Goal: Information Seeking & Learning: Learn about a topic

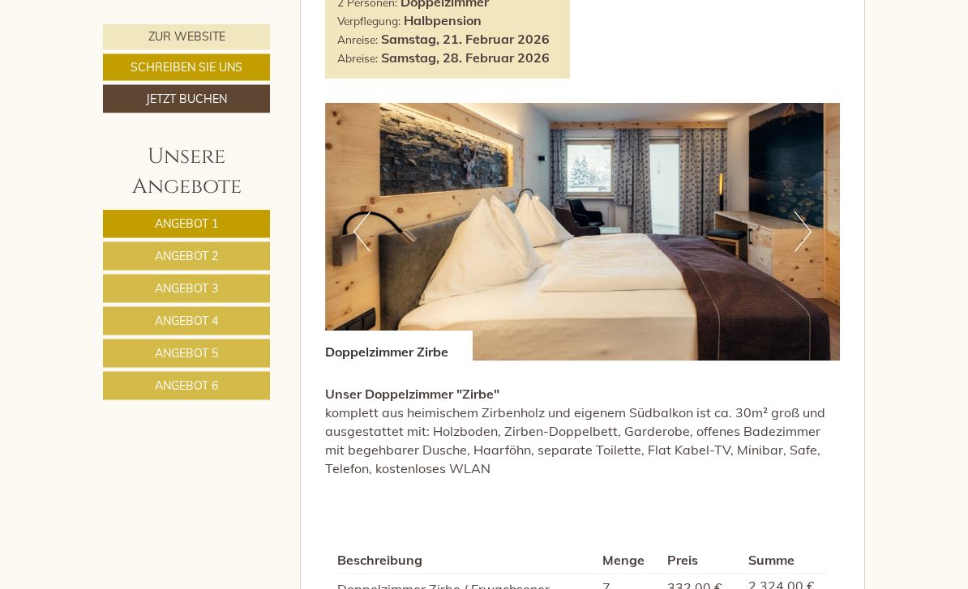
scroll to position [1923, 0]
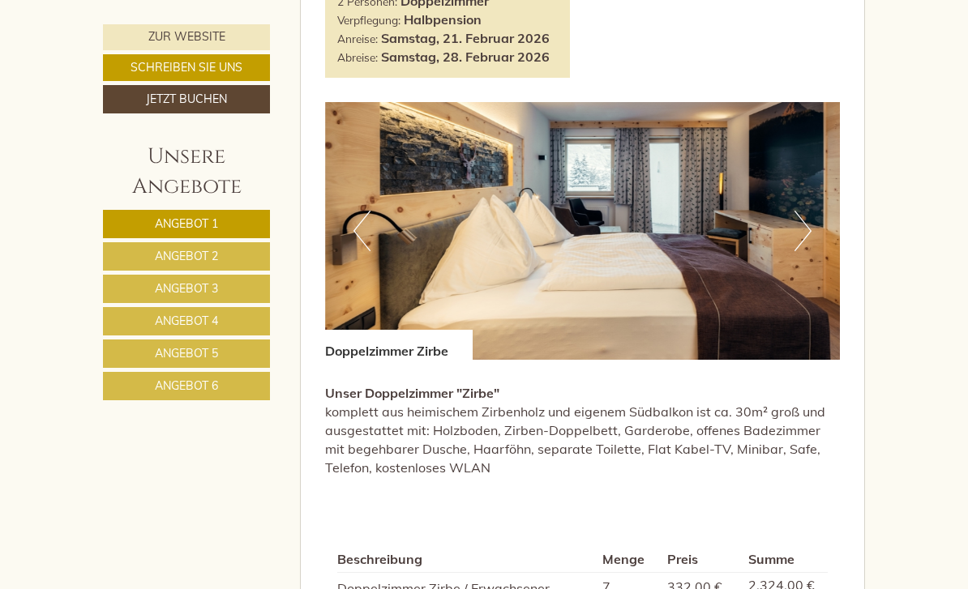
click at [801, 211] on button "Next" at bounding box center [802, 231] width 17 height 41
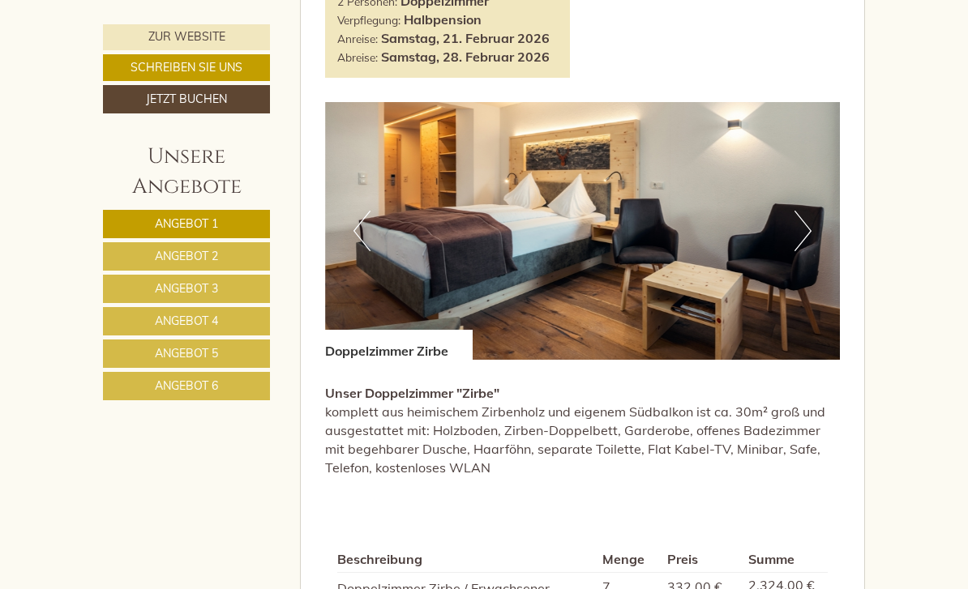
click at [803, 211] on button "Next" at bounding box center [802, 231] width 17 height 41
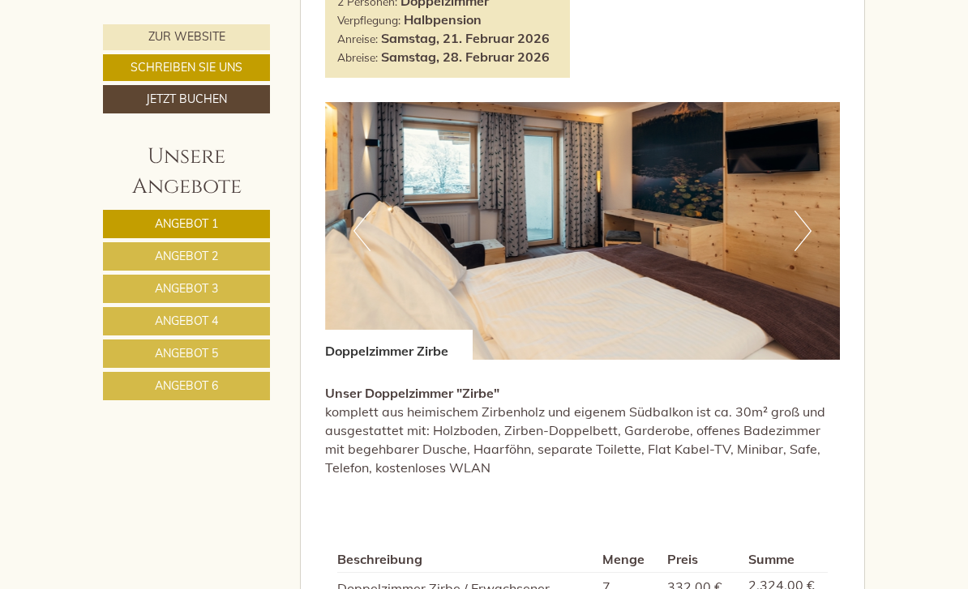
click at [811, 208] on img at bounding box center [583, 231] width 516 height 258
click at [805, 211] on button "Next" at bounding box center [802, 231] width 17 height 41
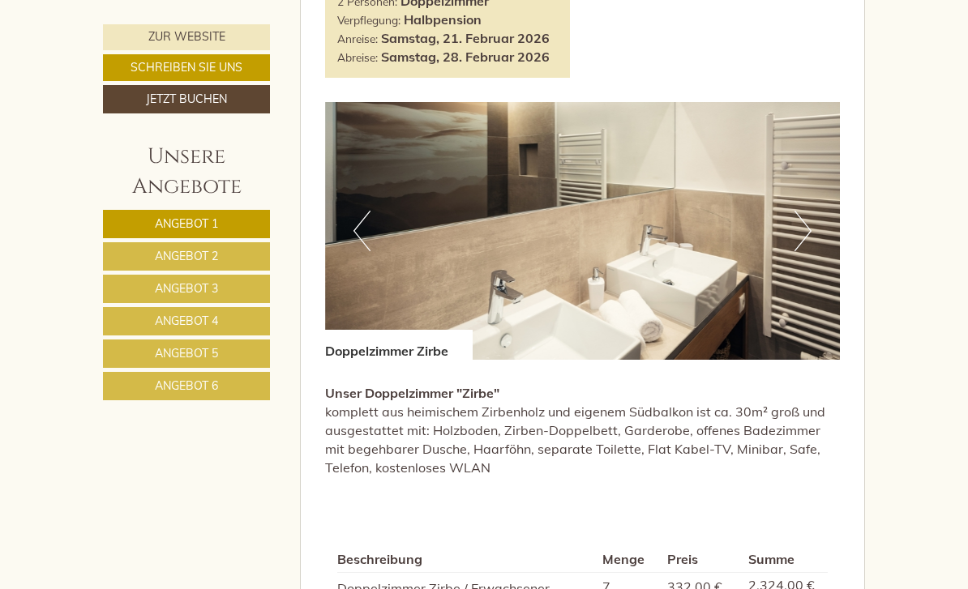
click at [808, 211] on button "Next" at bounding box center [802, 231] width 17 height 41
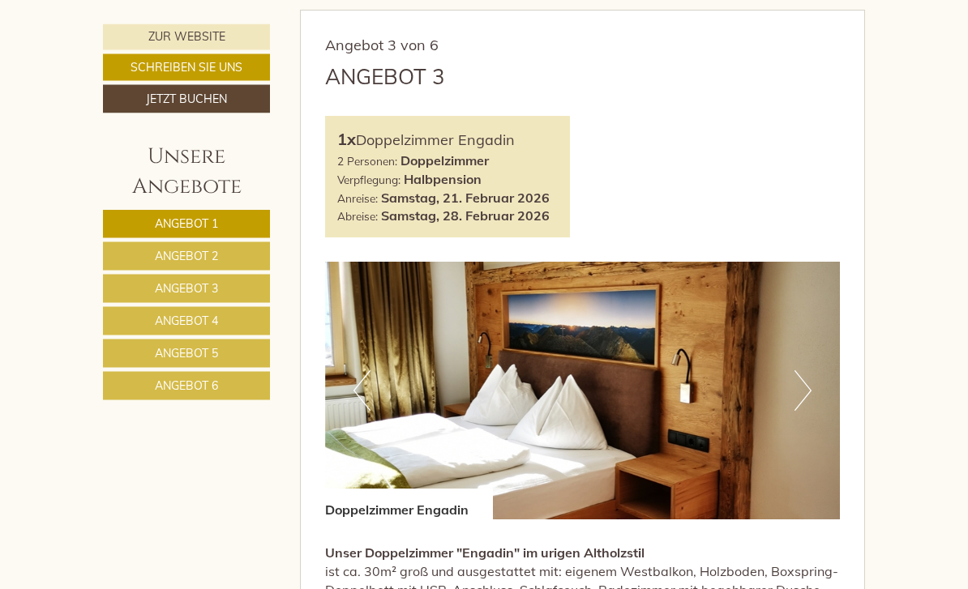
scroll to position [2761, 0]
click at [804, 370] on button "Next" at bounding box center [802, 390] width 17 height 41
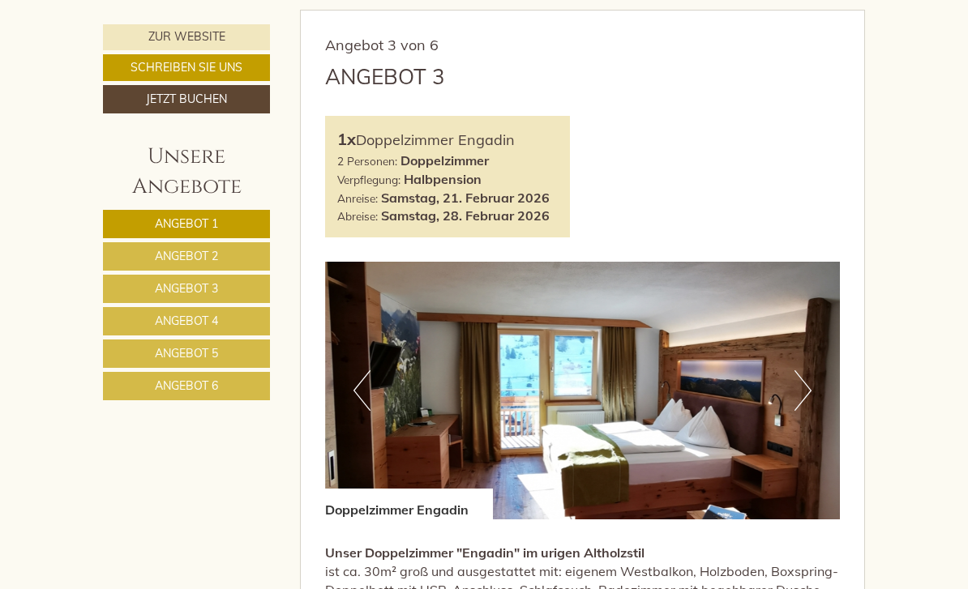
click at [811, 370] on button "Next" at bounding box center [802, 390] width 17 height 41
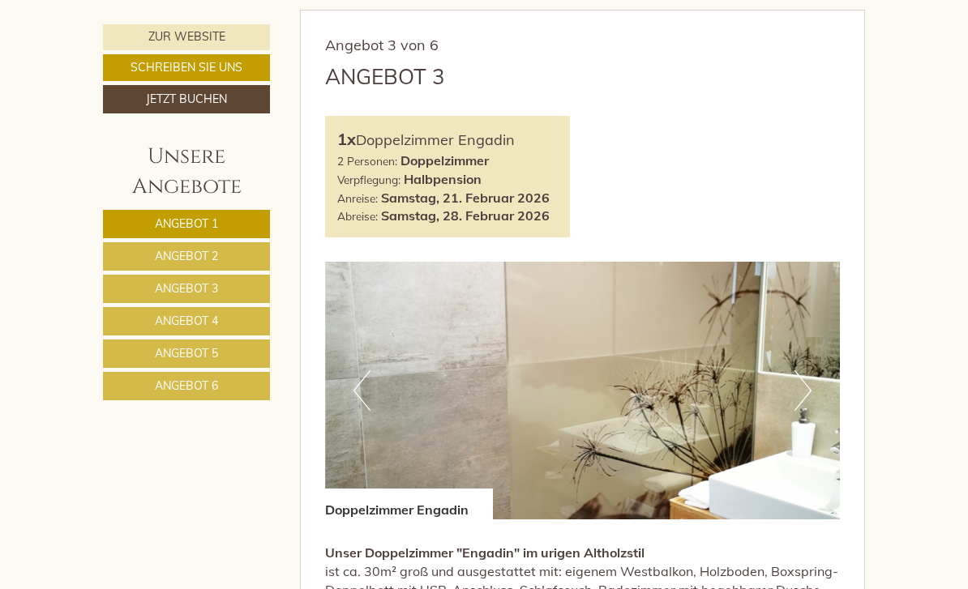
click at [816, 342] on img at bounding box center [583, 391] width 516 height 258
click at [808, 370] on button "Next" at bounding box center [802, 390] width 17 height 41
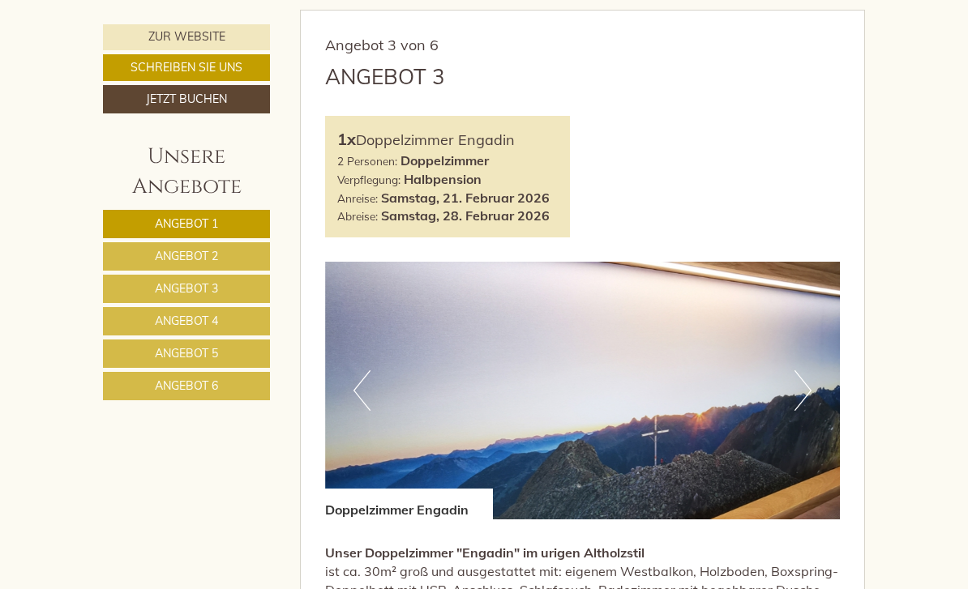
click at [815, 338] on img at bounding box center [583, 391] width 516 height 258
click at [802, 370] on button "Next" at bounding box center [802, 390] width 17 height 41
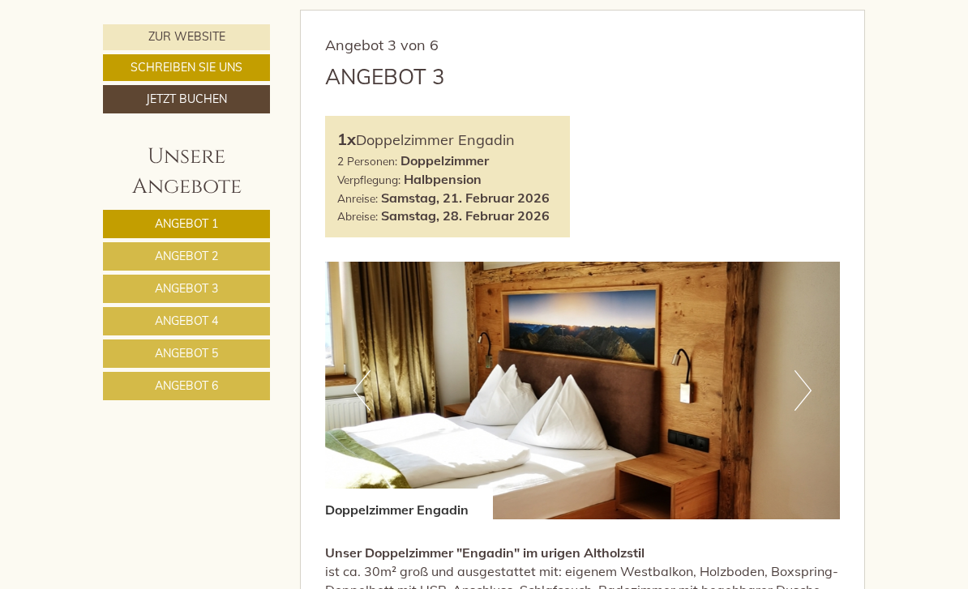
click at [819, 338] on img at bounding box center [583, 391] width 516 height 258
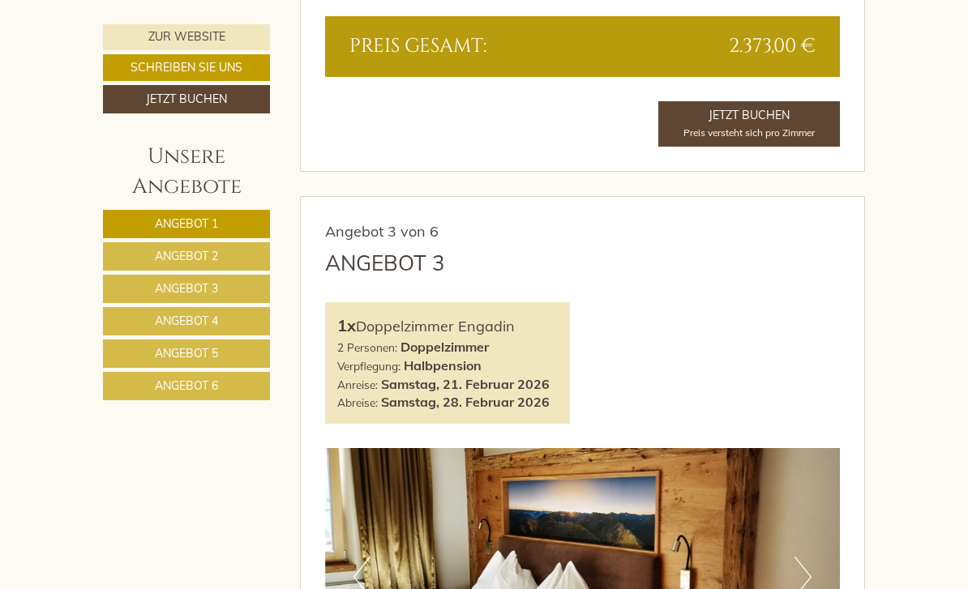
scroll to position [2574, 0]
click at [182, 318] on span "Angebot 4" at bounding box center [186, 321] width 63 height 15
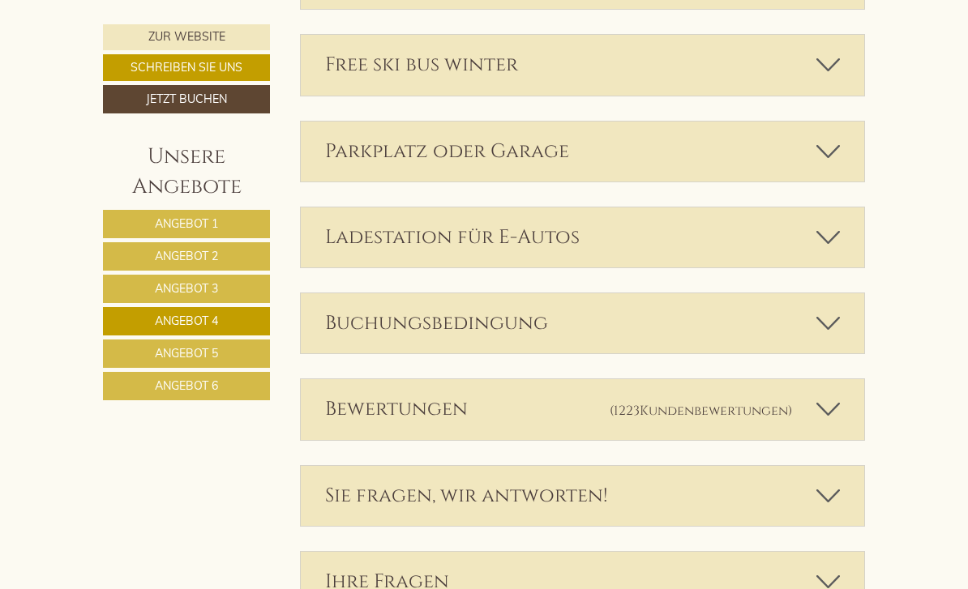
scroll to position [758, 0]
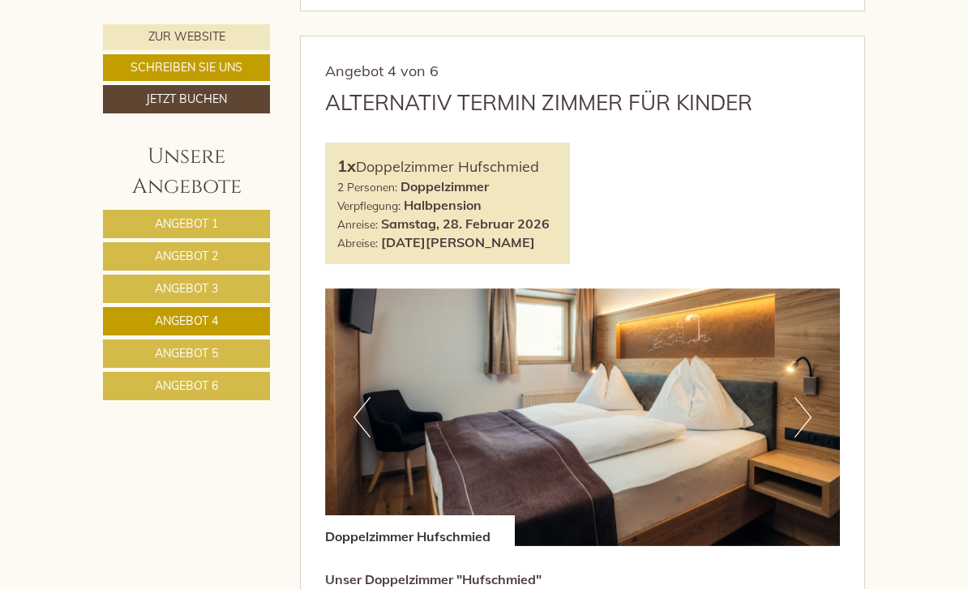
click at [803, 397] on button "Next" at bounding box center [802, 417] width 17 height 41
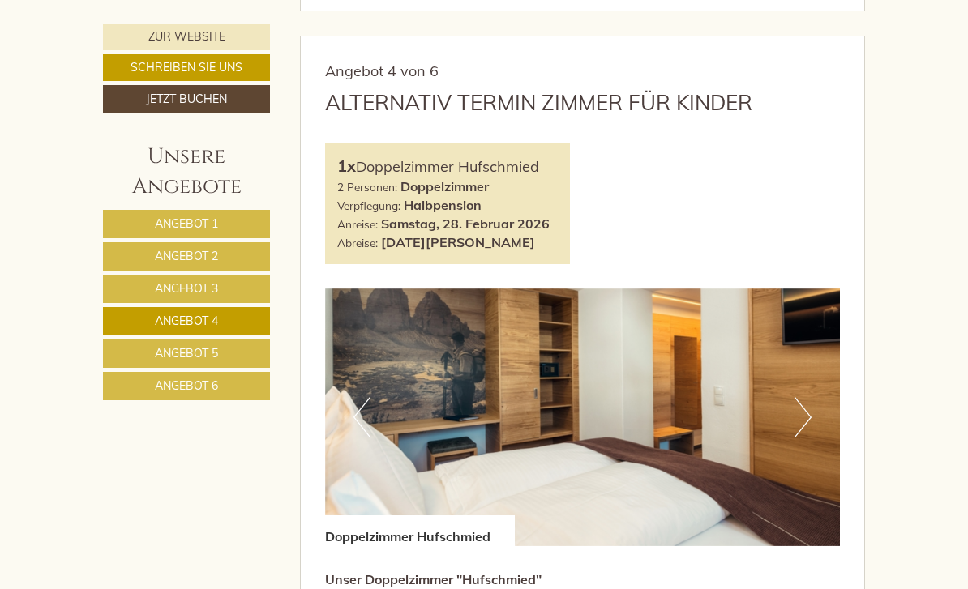
click at [808, 397] on button "Next" at bounding box center [802, 417] width 17 height 41
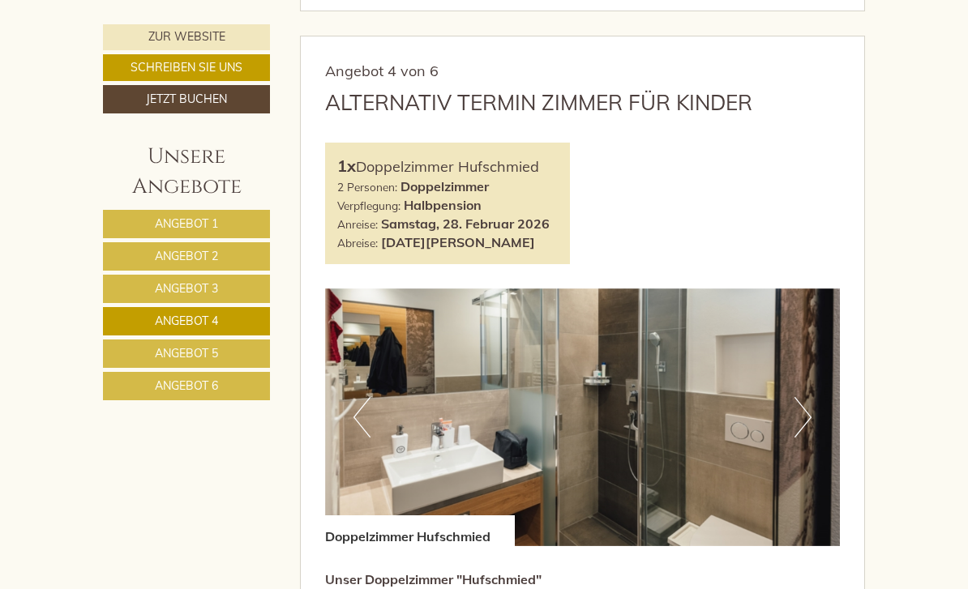
click at [813, 377] on img at bounding box center [583, 418] width 516 height 258
click at [802, 397] on button "Next" at bounding box center [802, 417] width 17 height 41
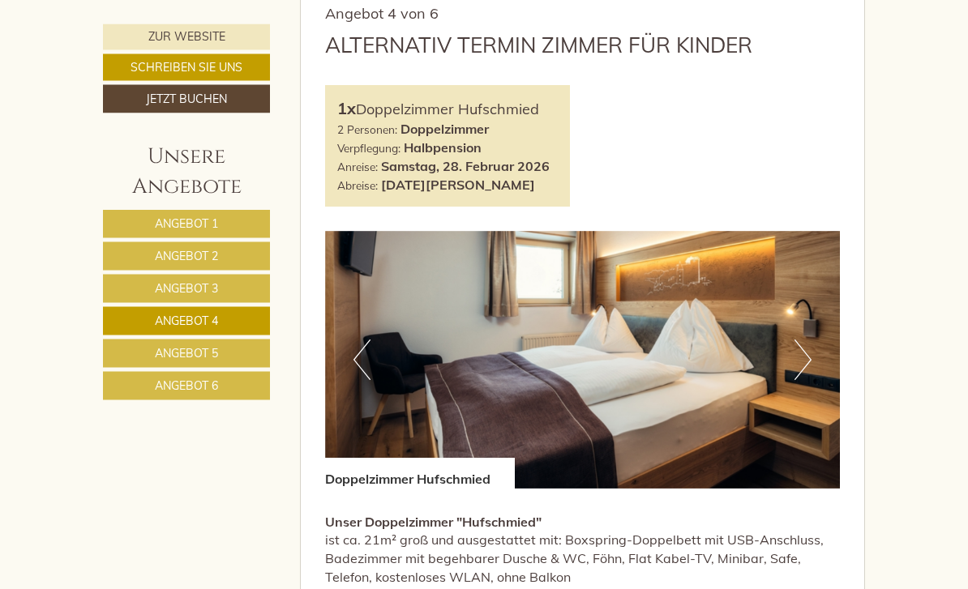
scroll to position [816, 0]
click at [187, 353] on span "Angebot 5" at bounding box center [186, 353] width 63 height 15
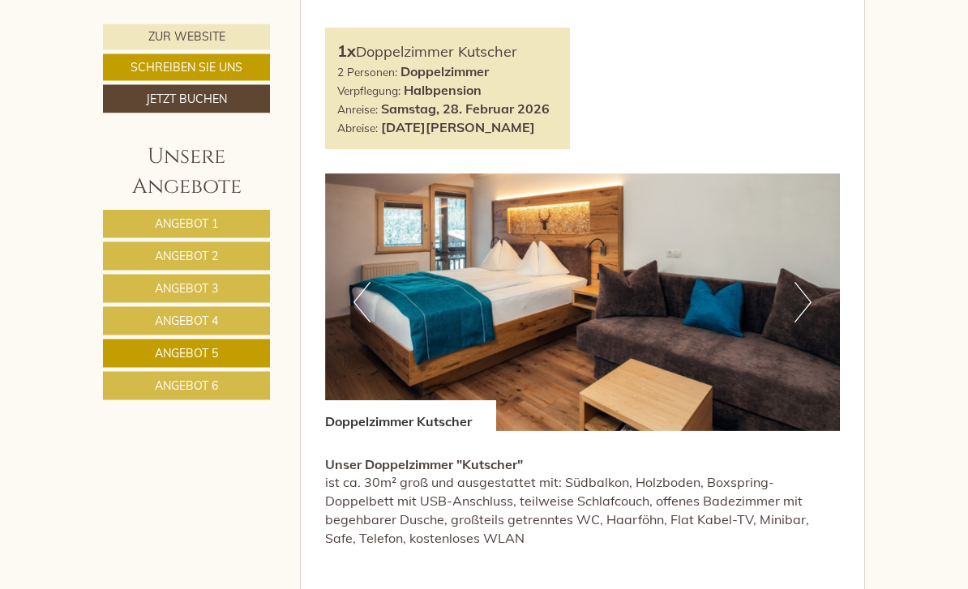
scroll to position [873, 0]
click at [803, 282] on button "Next" at bounding box center [802, 302] width 17 height 41
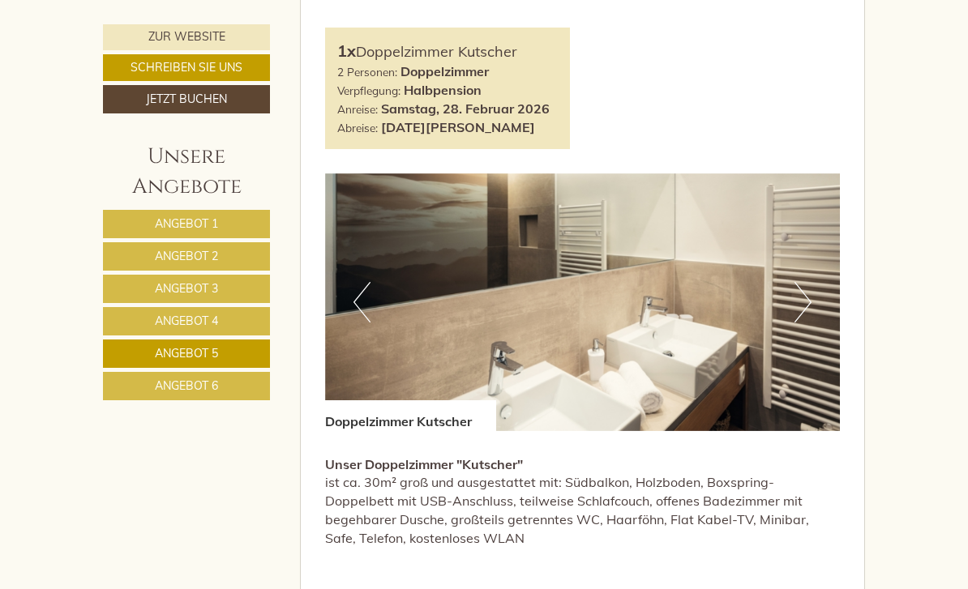
click at [804, 282] on button "Next" at bounding box center [802, 302] width 17 height 41
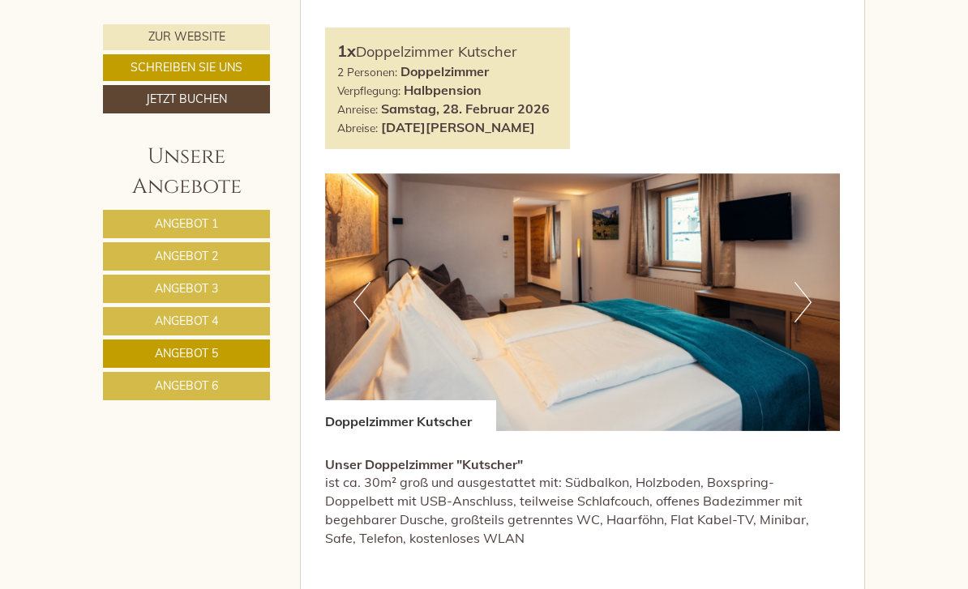
click at [801, 282] on button "Next" at bounding box center [802, 302] width 17 height 41
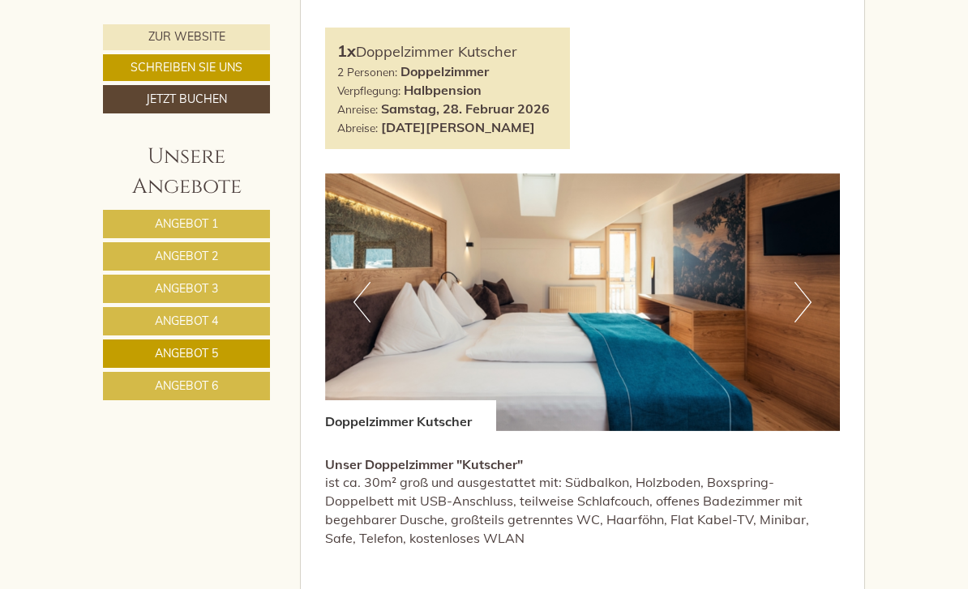
click at [196, 388] on span "Angebot 6" at bounding box center [186, 386] width 63 height 15
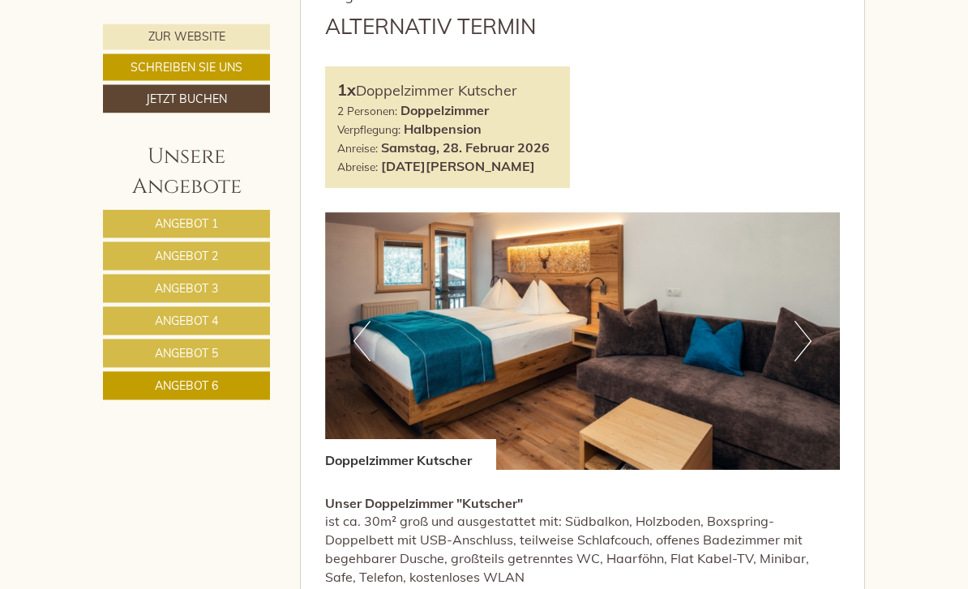
scroll to position [834, 0]
